Goal: Task Accomplishment & Management: Manage account settings

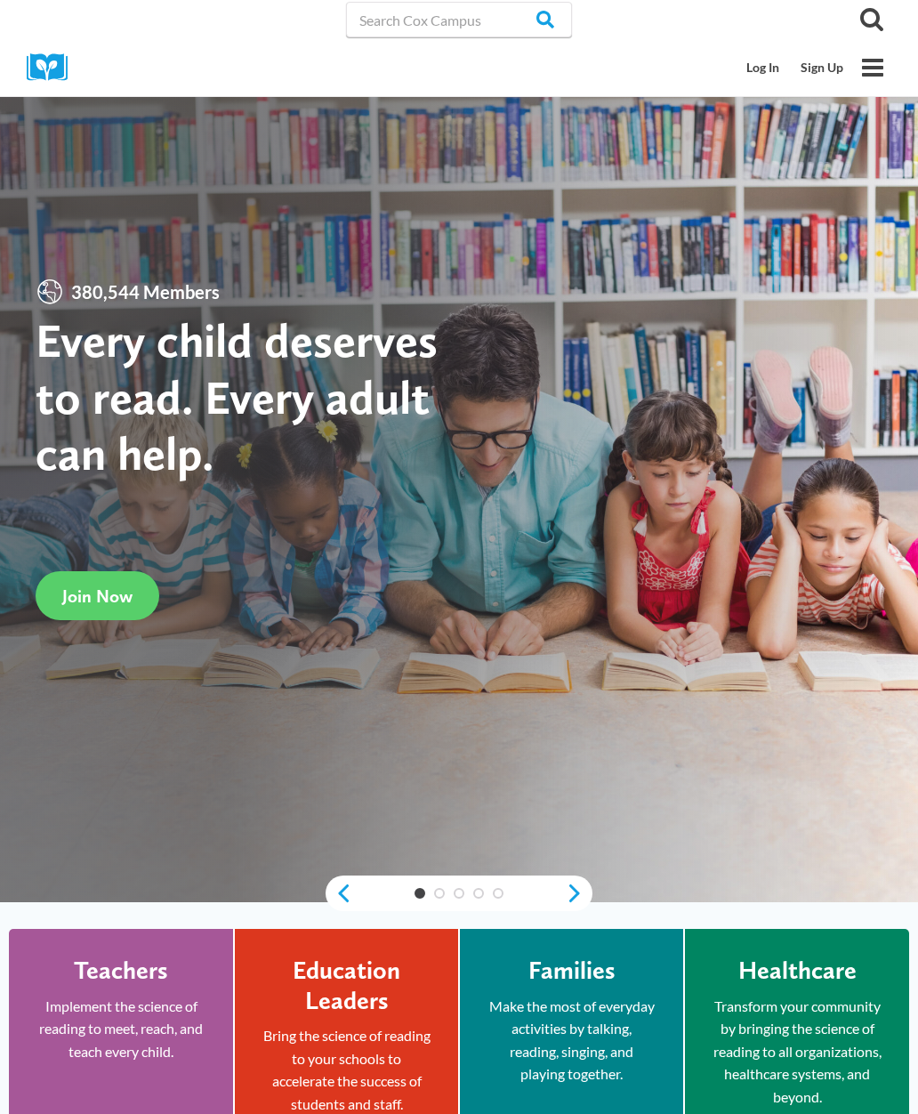
click at [758, 70] on link "Log In" at bounding box center [763, 68] width 54 height 34
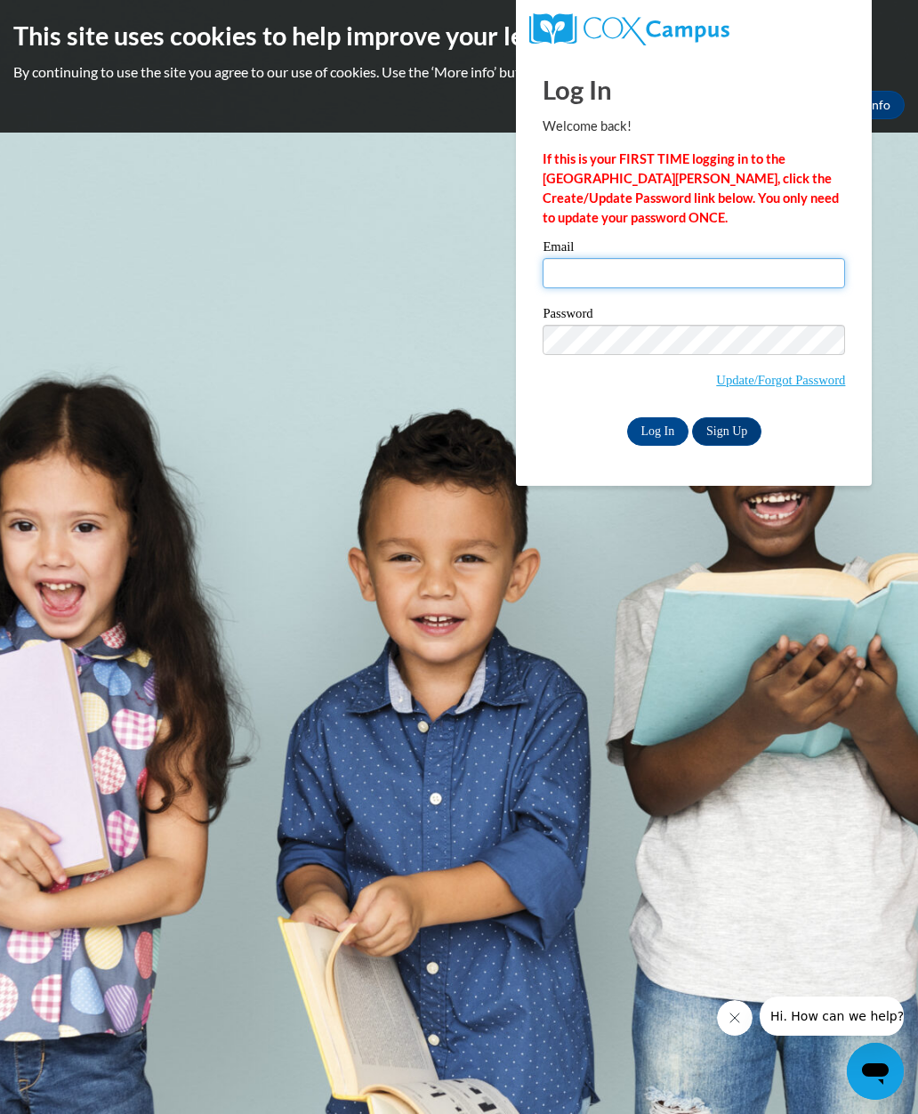
click at [629, 272] on input "Email" at bounding box center [694, 273] width 302 height 30
type input "[EMAIL_ADDRESS][DOMAIN_NAME]"
click at [660, 425] on input "Log In" at bounding box center [658, 431] width 62 height 28
